Goal: Register for event/course

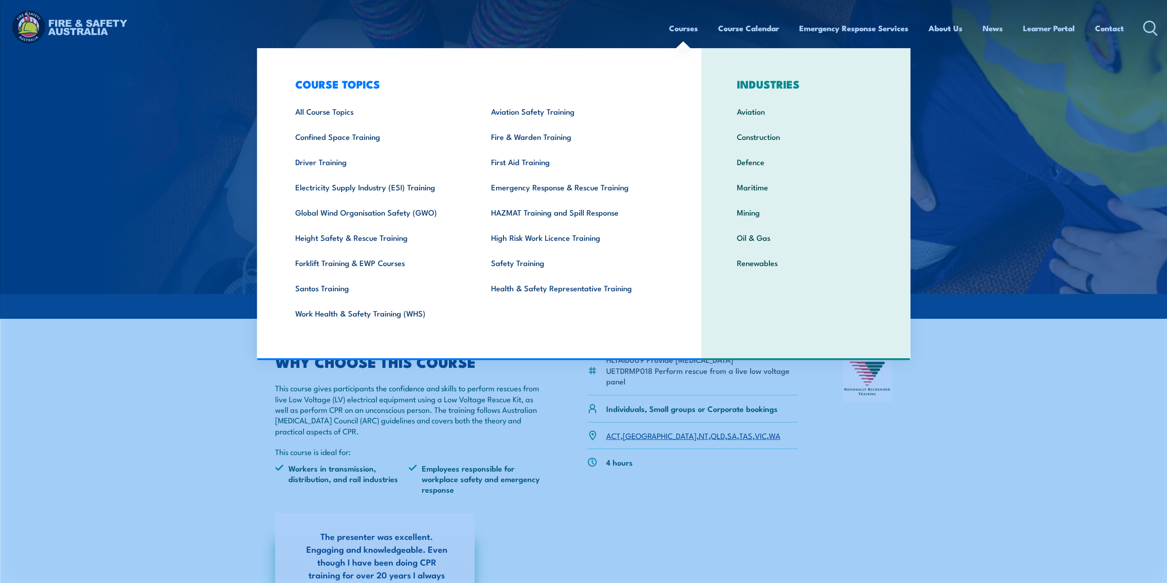
click at [688, 27] on link "Courses" at bounding box center [683, 28] width 29 height 24
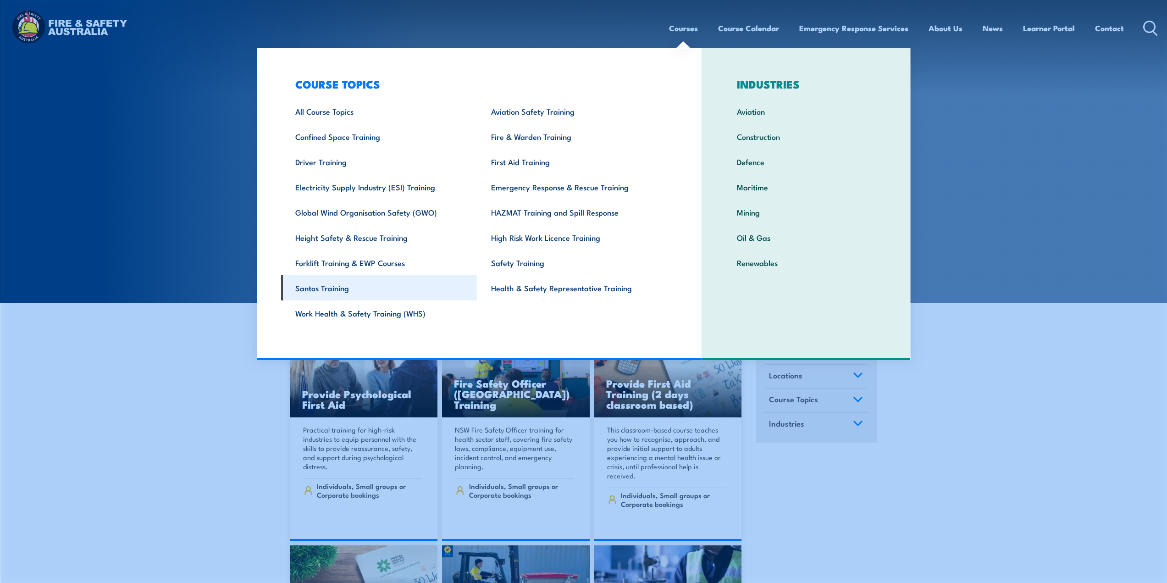
click at [331, 292] on link "Santos Training" at bounding box center [379, 287] width 196 height 25
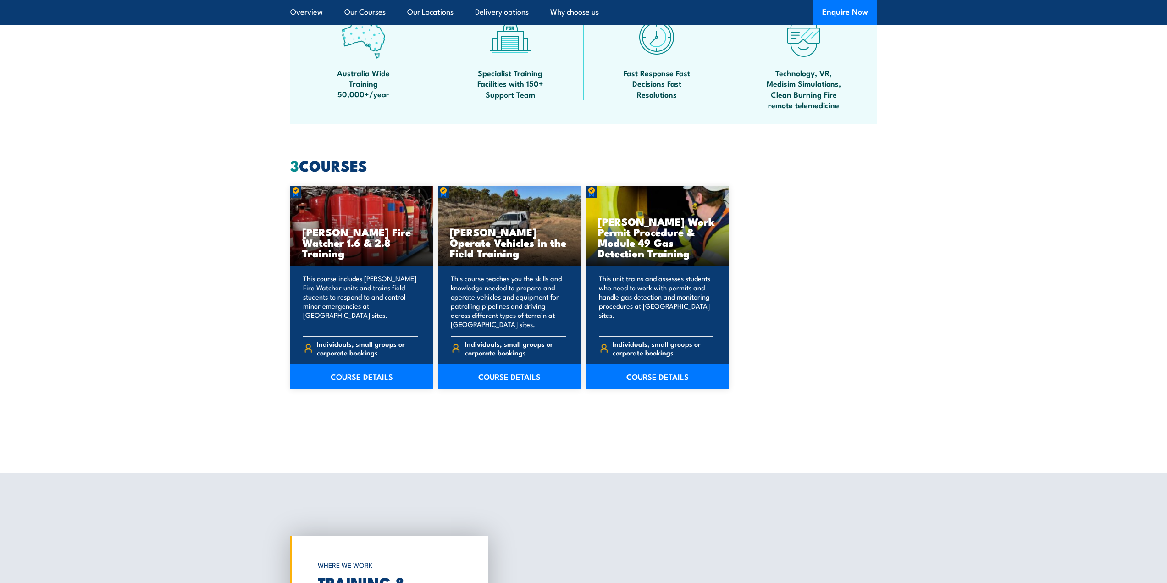
scroll to position [596, 0]
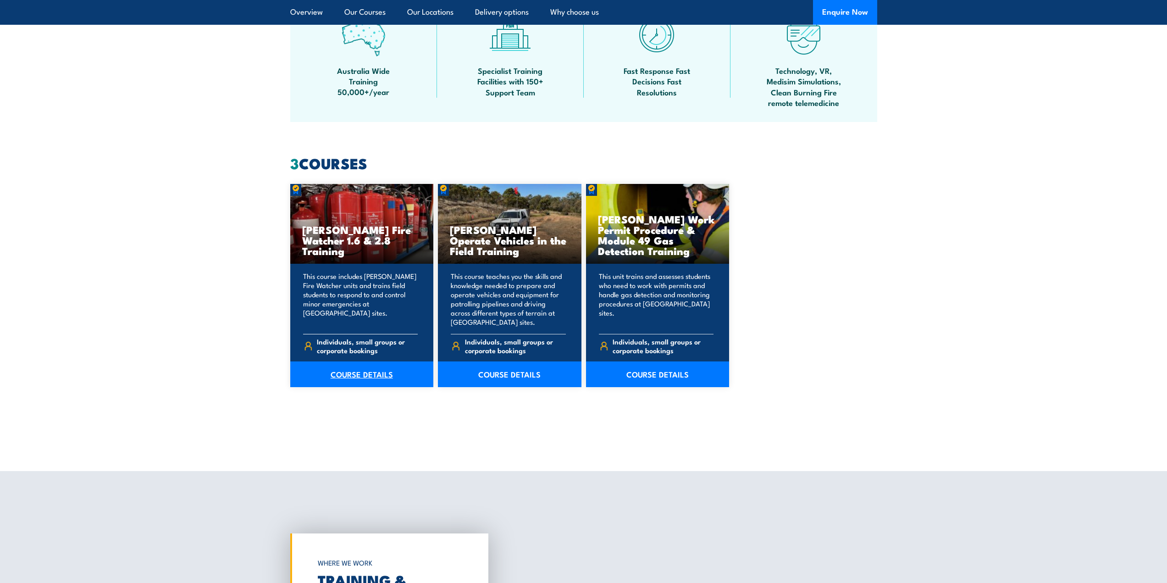
click at [361, 378] on link "COURSE DETAILS" at bounding box center [362, 374] width 144 height 26
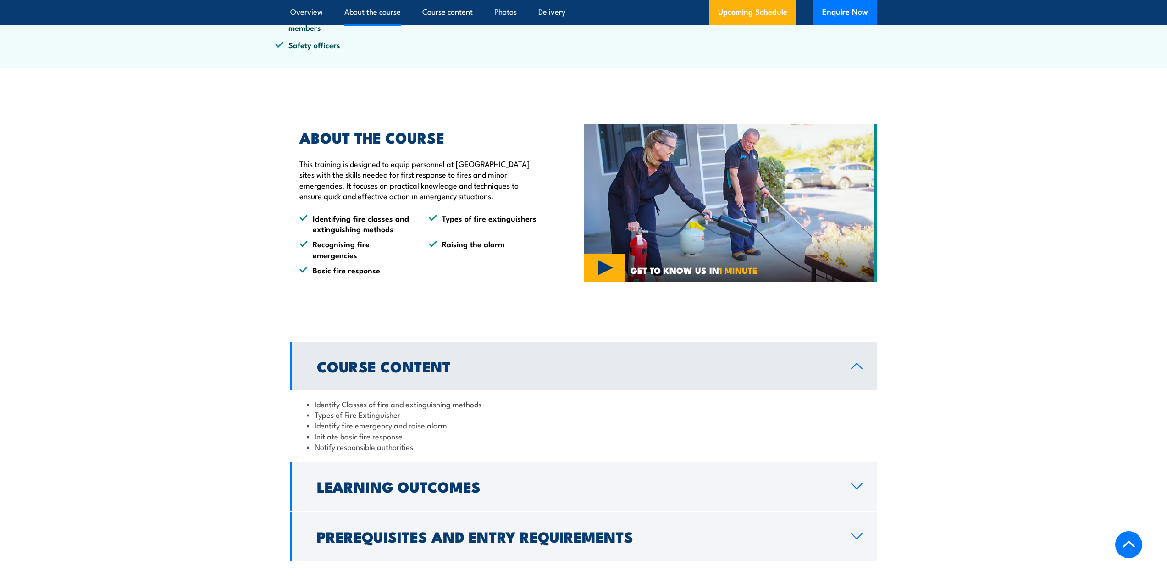
scroll to position [459, 0]
